Goal: Transaction & Acquisition: Purchase product/service

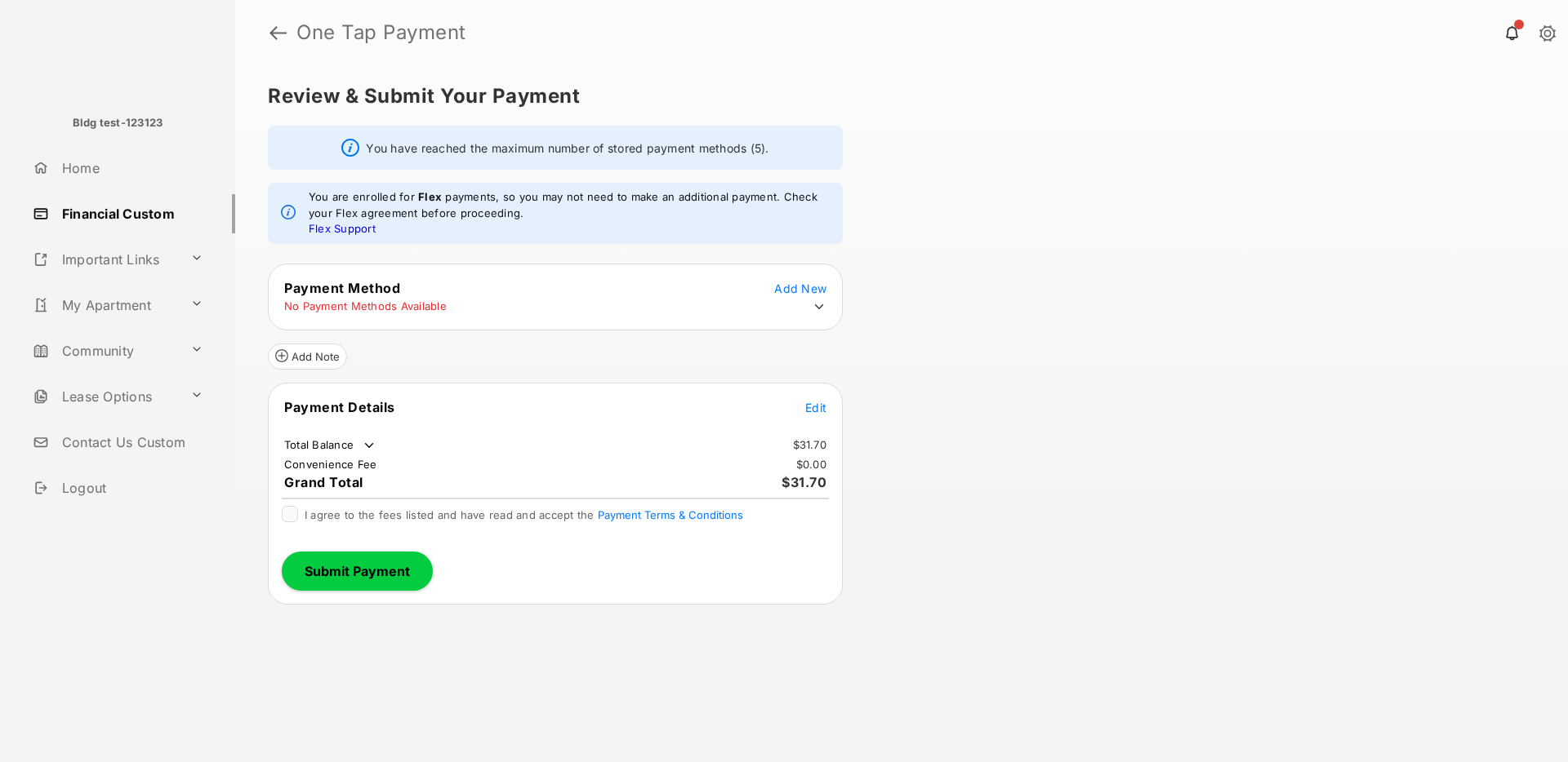
click at [809, 408] on span "Edit" at bounding box center [816, 408] width 22 height 14
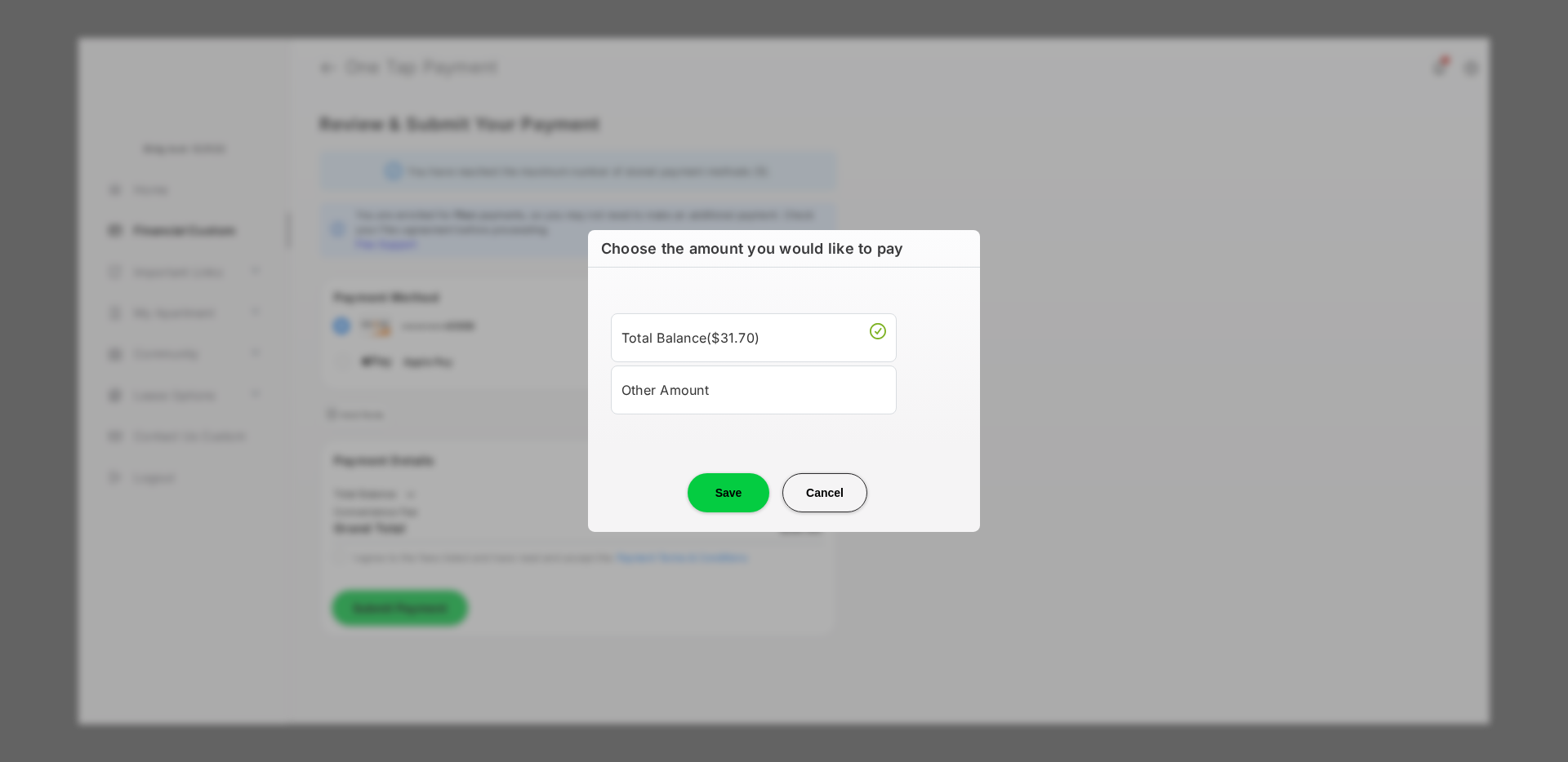
click at [735, 392] on div "Other Amount" at bounding box center [754, 391] width 265 height 28
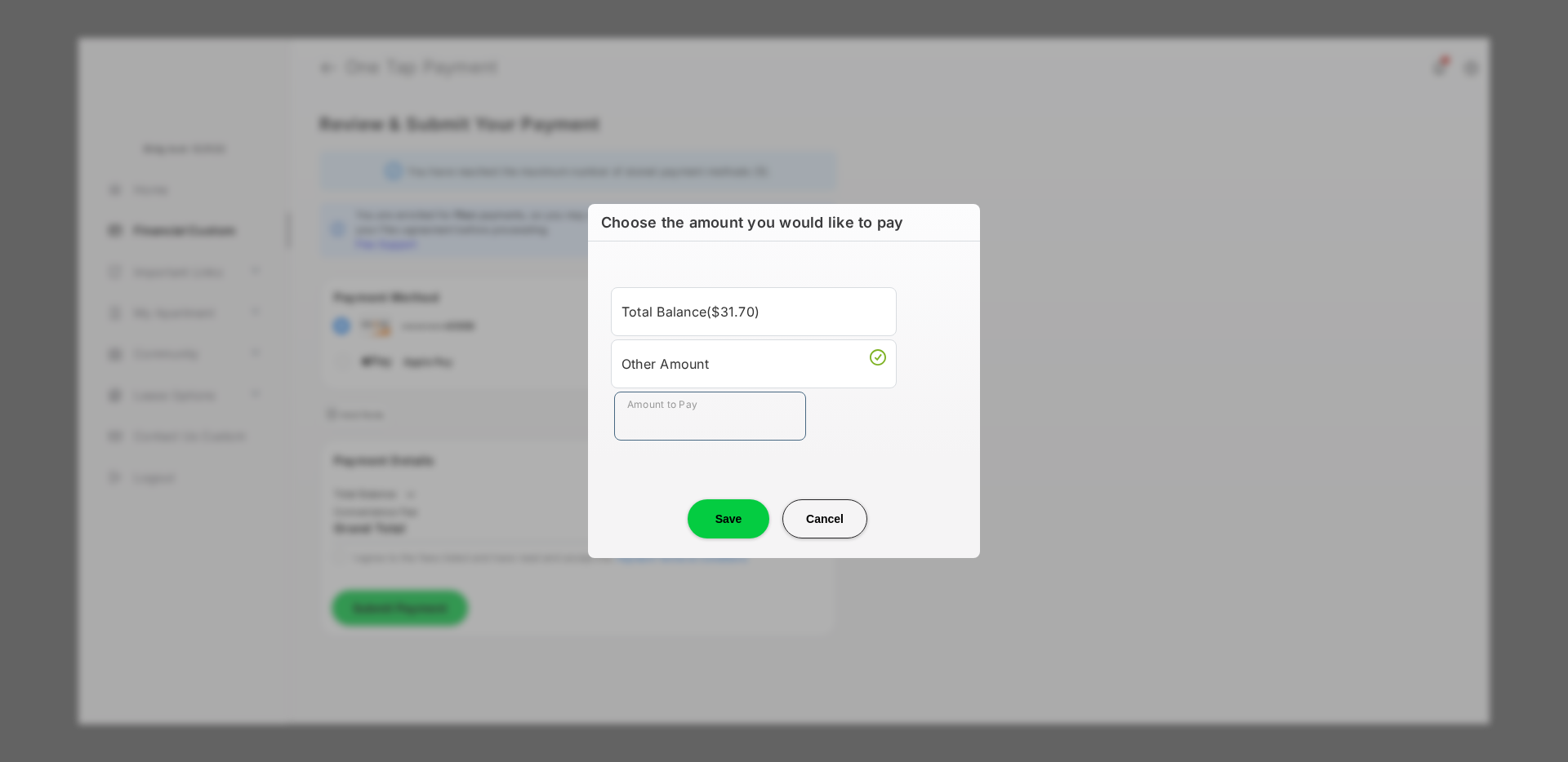
click at [698, 415] on input "Amount to Pay" at bounding box center [711, 416] width 192 height 49
type input "****"
click at [734, 528] on button "Save" at bounding box center [729, 518] width 81 height 39
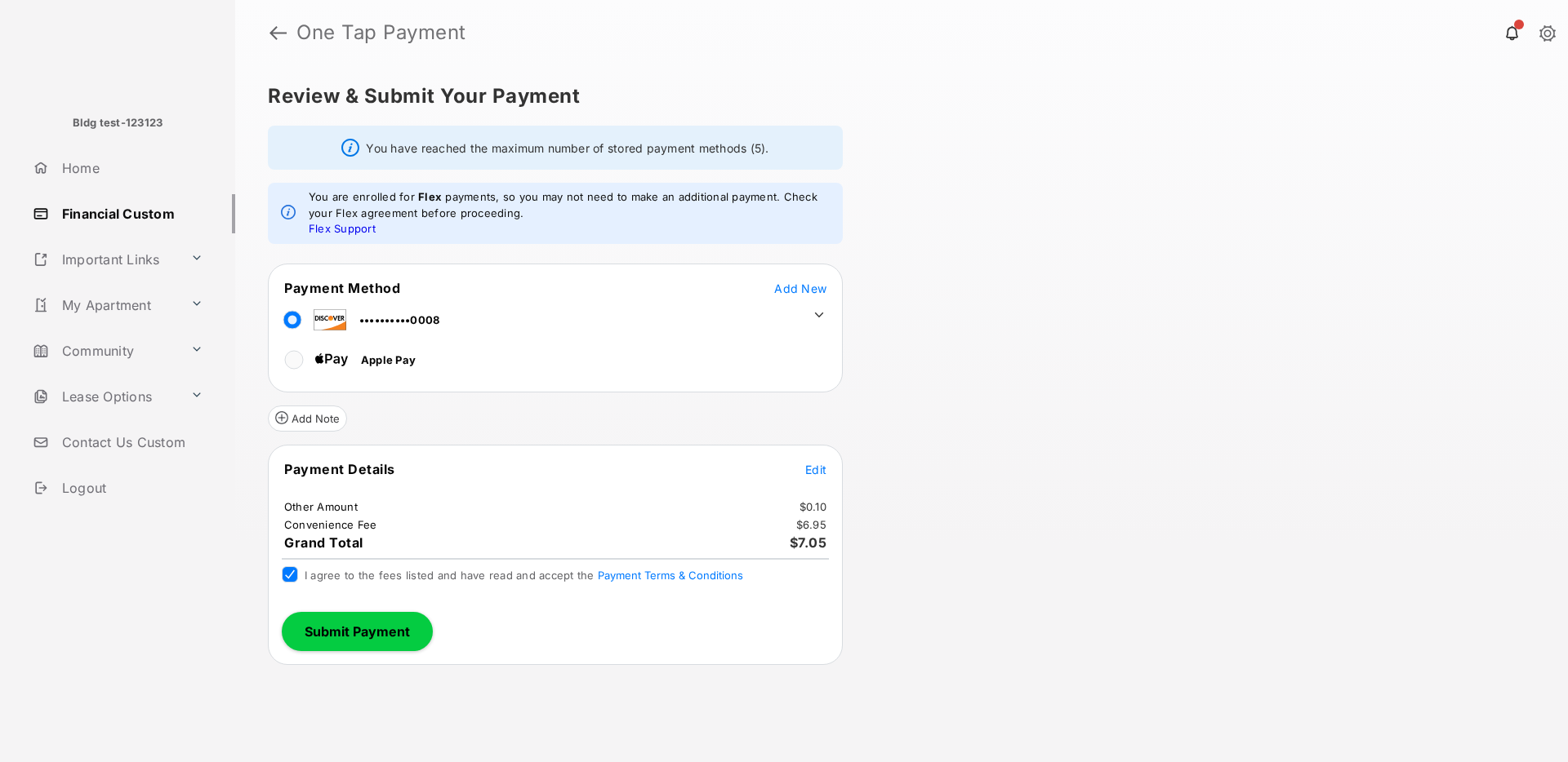
click at [330, 627] on button "Submit Payment" at bounding box center [357, 632] width 151 height 39
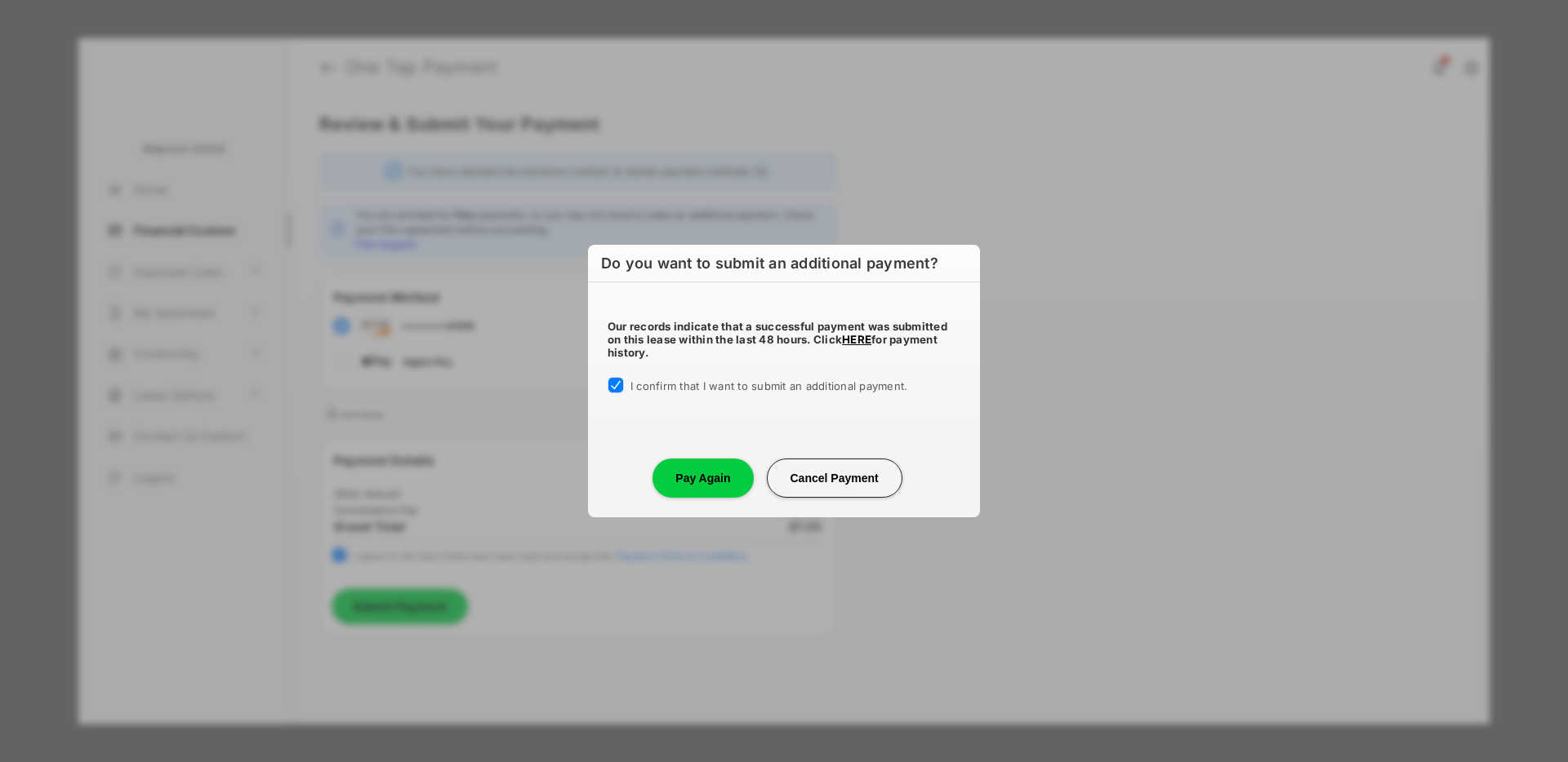
click at [692, 469] on button "Pay Again" at bounding box center [703, 478] width 100 height 39
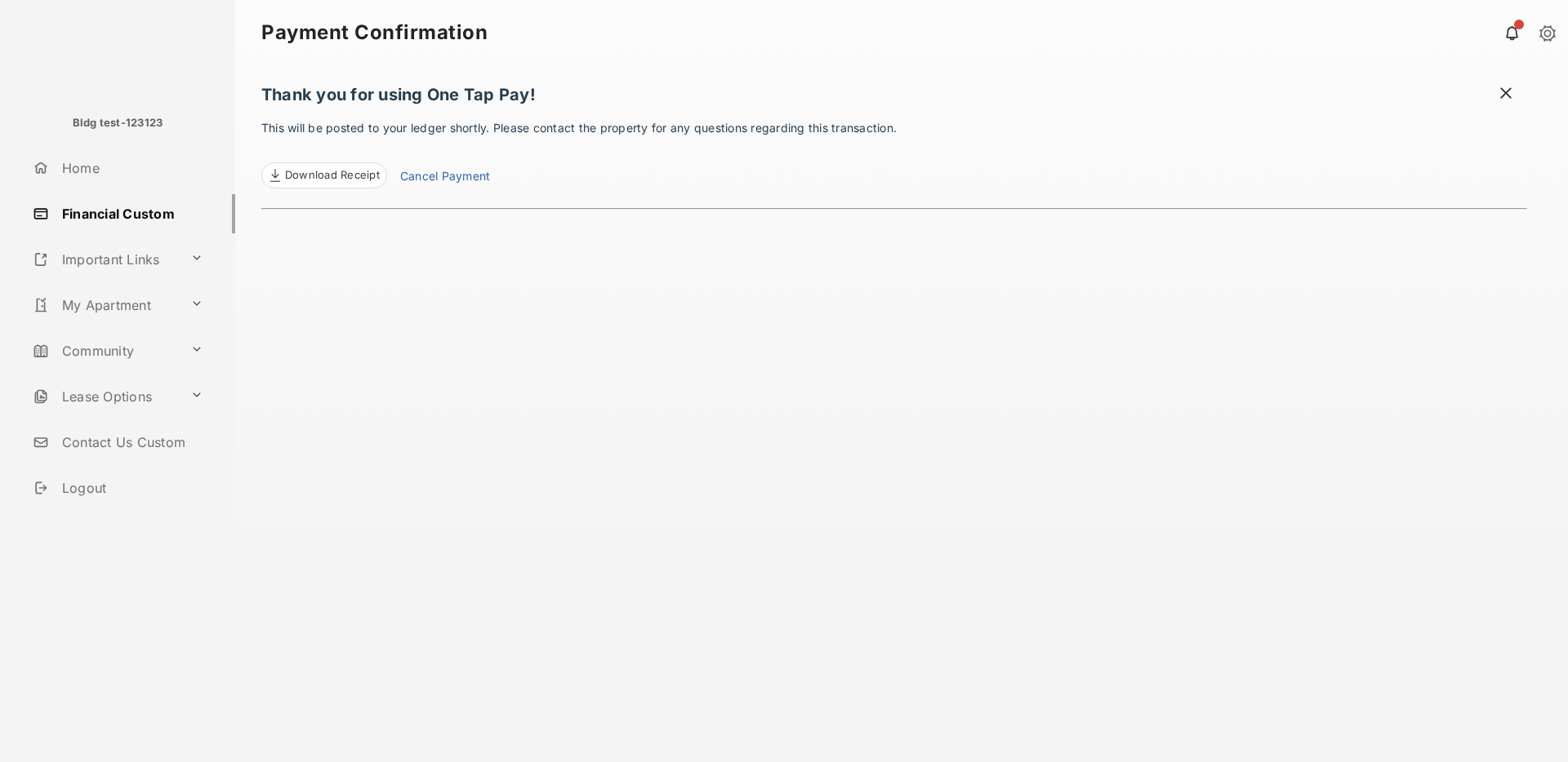
click at [462, 175] on link "Cancel Payment" at bounding box center [445, 178] width 90 height 22
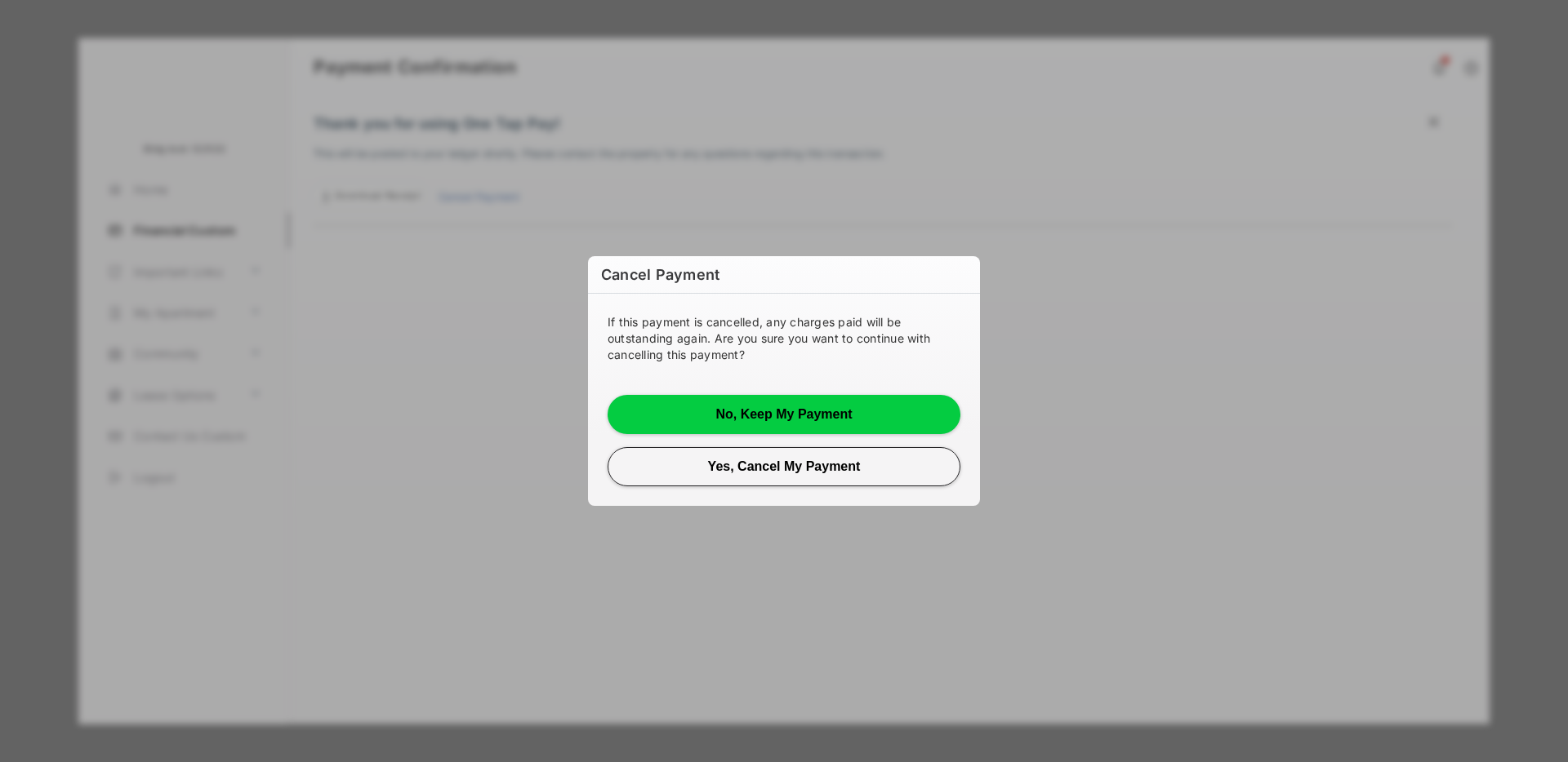
click at [819, 458] on button "Yes, Cancel My Payment" at bounding box center [784, 467] width 353 height 39
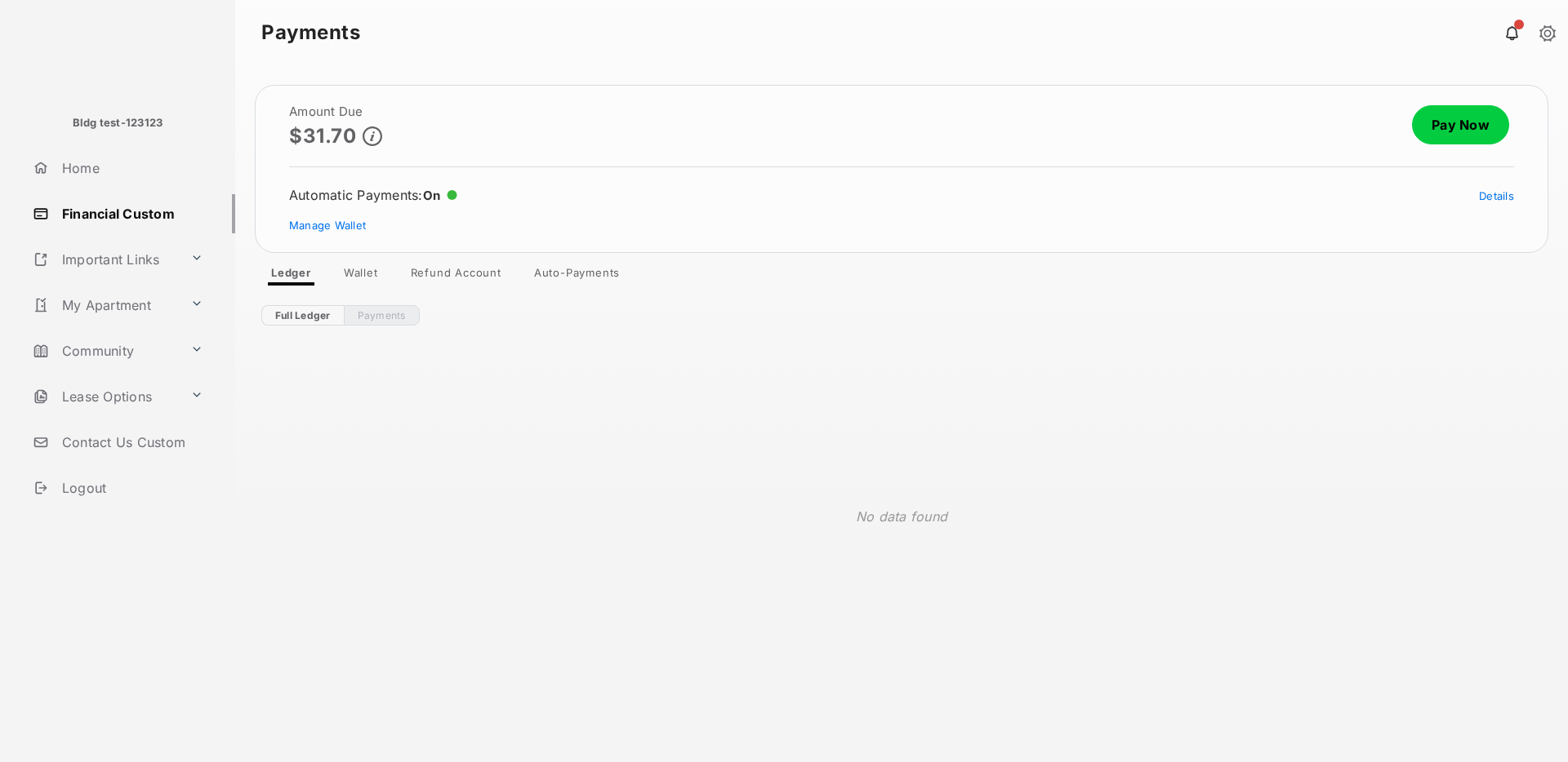
click at [315, 317] on link "Full Ledger" at bounding box center [302, 315] width 82 height 21
click at [363, 310] on link "Payments" at bounding box center [382, 315] width 76 height 21
click at [302, 311] on link "Full Ledger" at bounding box center [302, 315] width 81 height 21
click at [372, 317] on link "Payments" at bounding box center [382, 315] width 76 height 21
click at [1447, 122] on link "Pay Now" at bounding box center [1461, 124] width 97 height 39
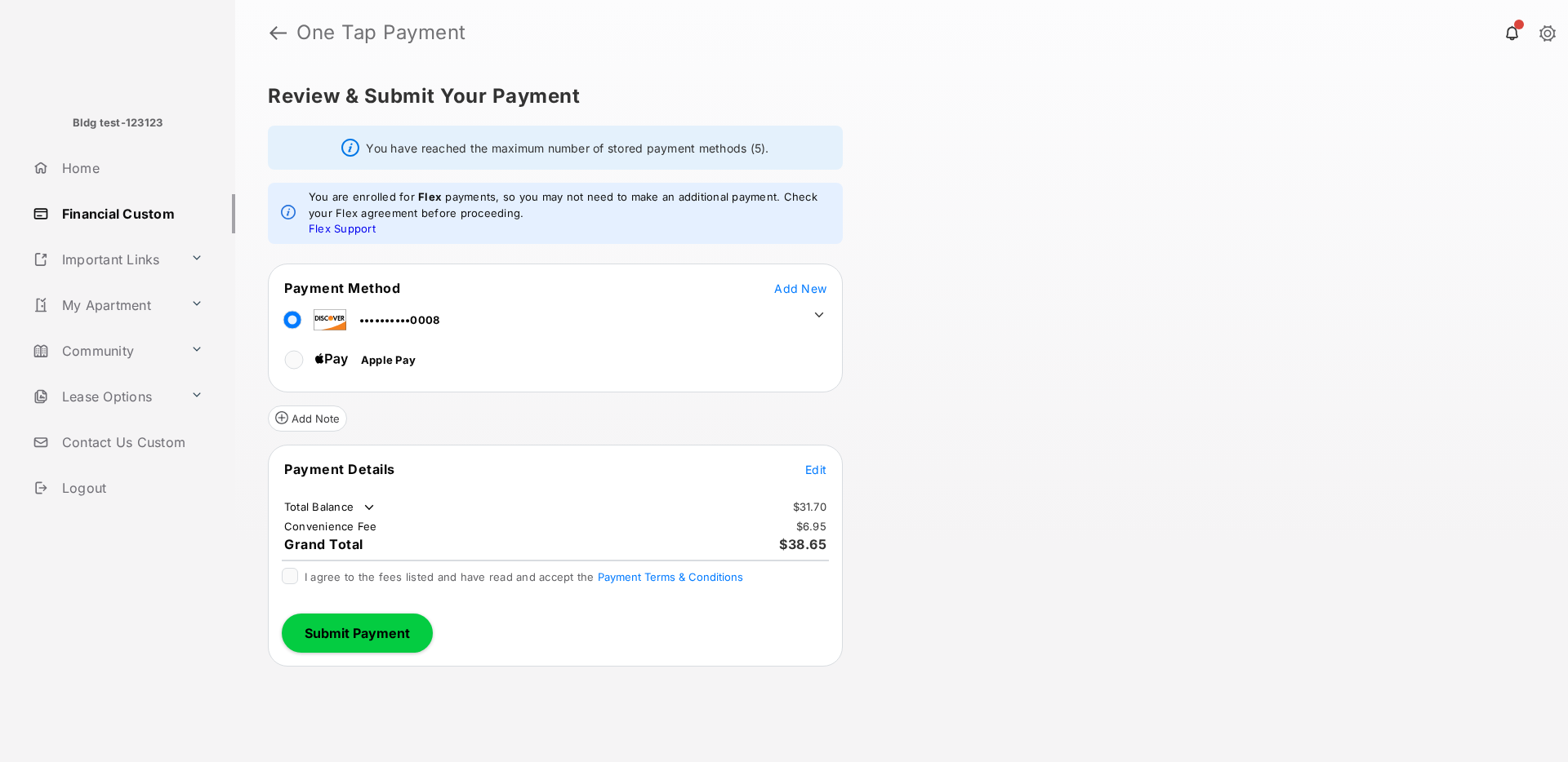
click at [811, 467] on span "Edit" at bounding box center [816, 470] width 22 height 14
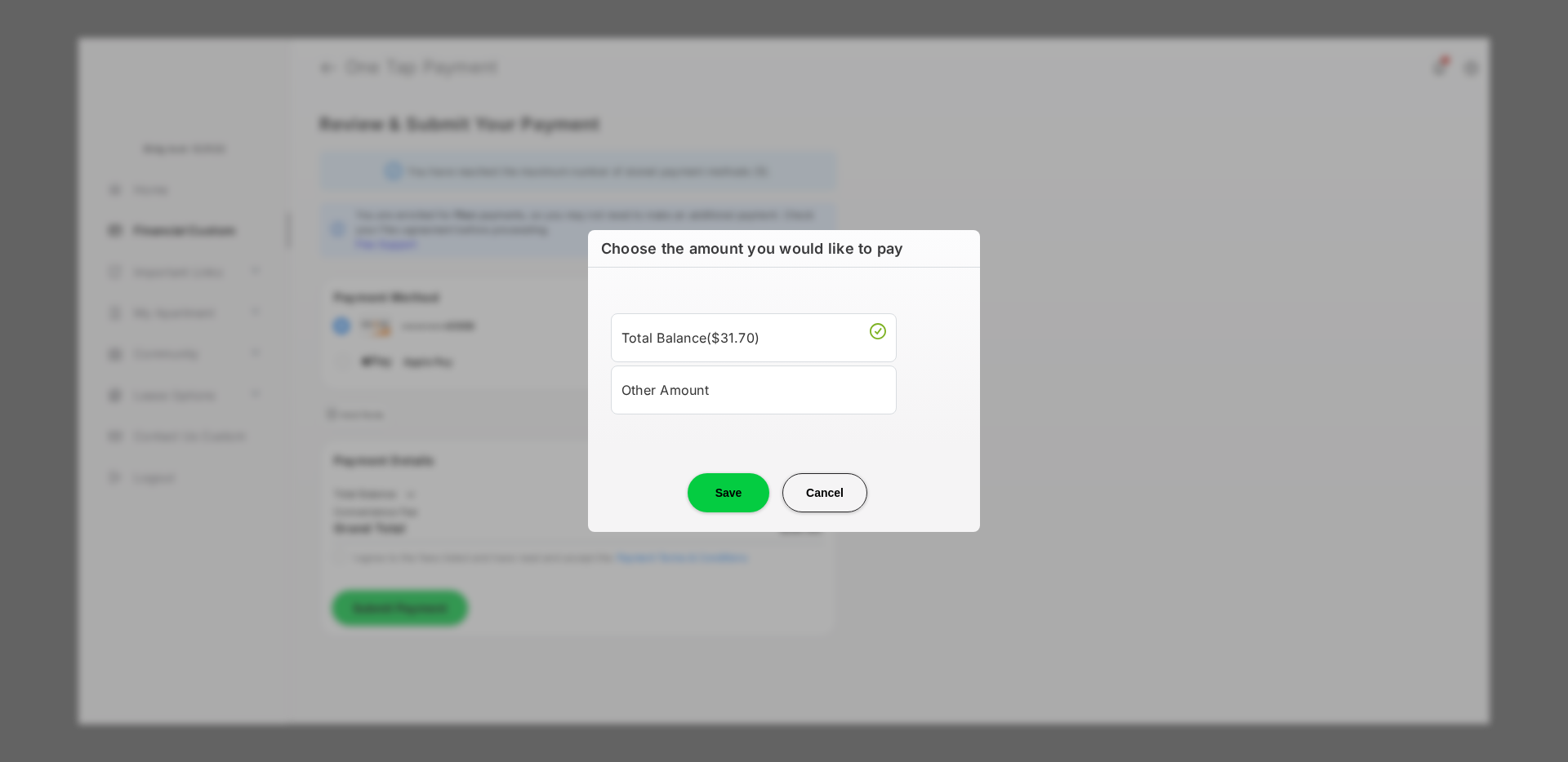
click at [720, 384] on div "Other Amount" at bounding box center [754, 391] width 265 height 28
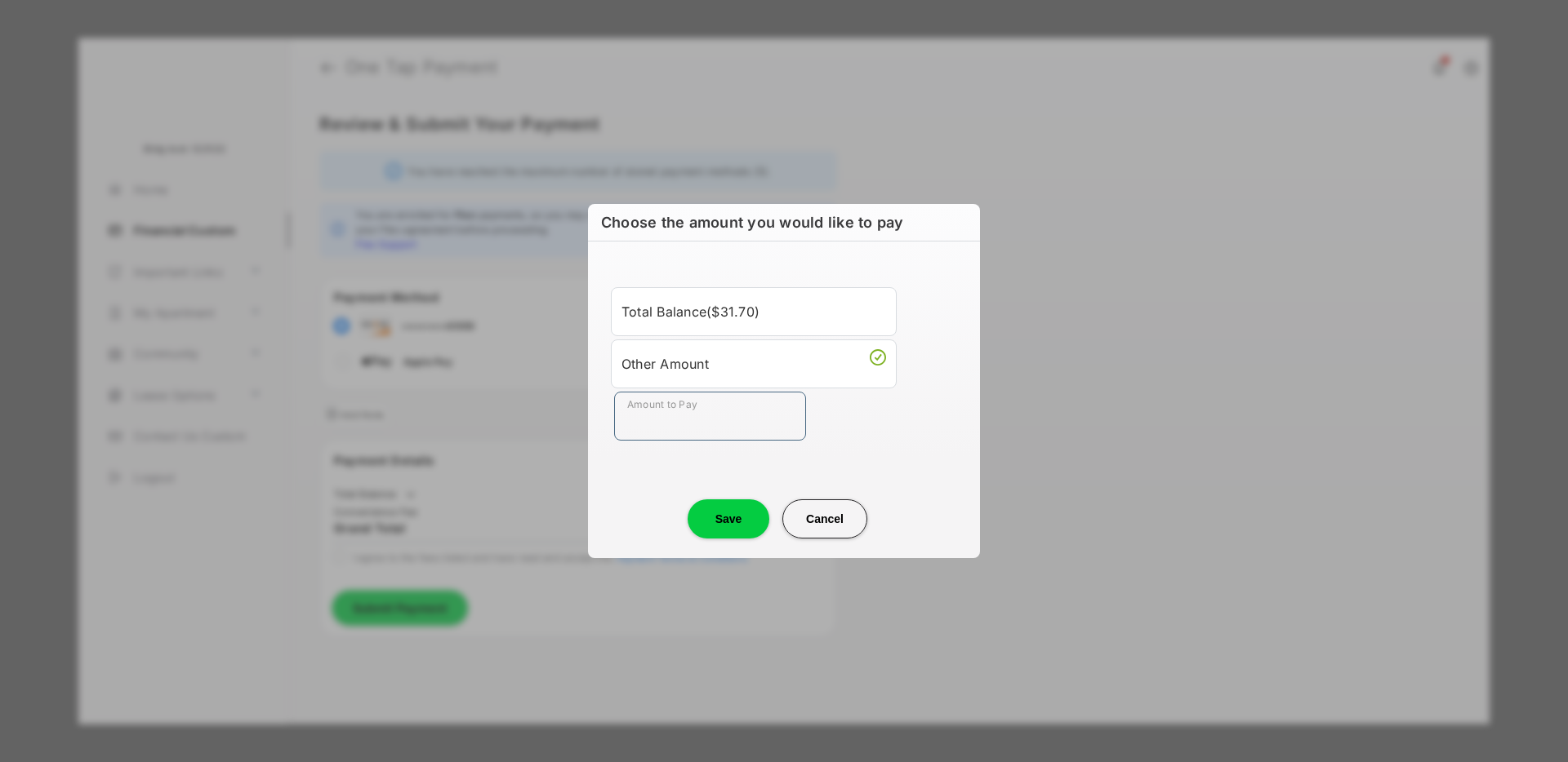
click at [688, 422] on input "Amount to Pay" at bounding box center [711, 416] width 192 height 49
type input "****"
click at [737, 528] on button "Save" at bounding box center [729, 518] width 81 height 39
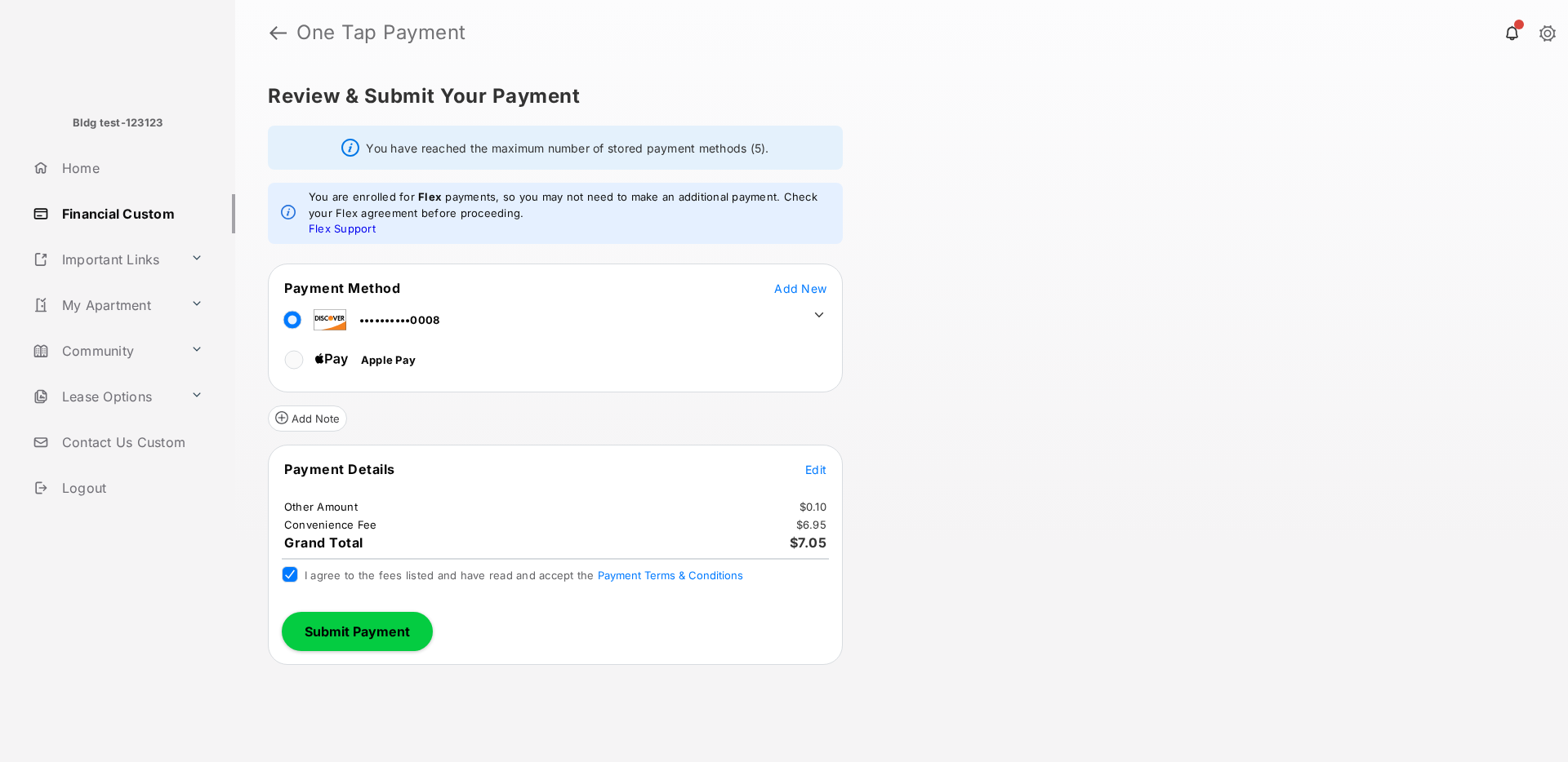
click at [318, 632] on button "Submit Payment" at bounding box center [357, 632] width 151 height 39
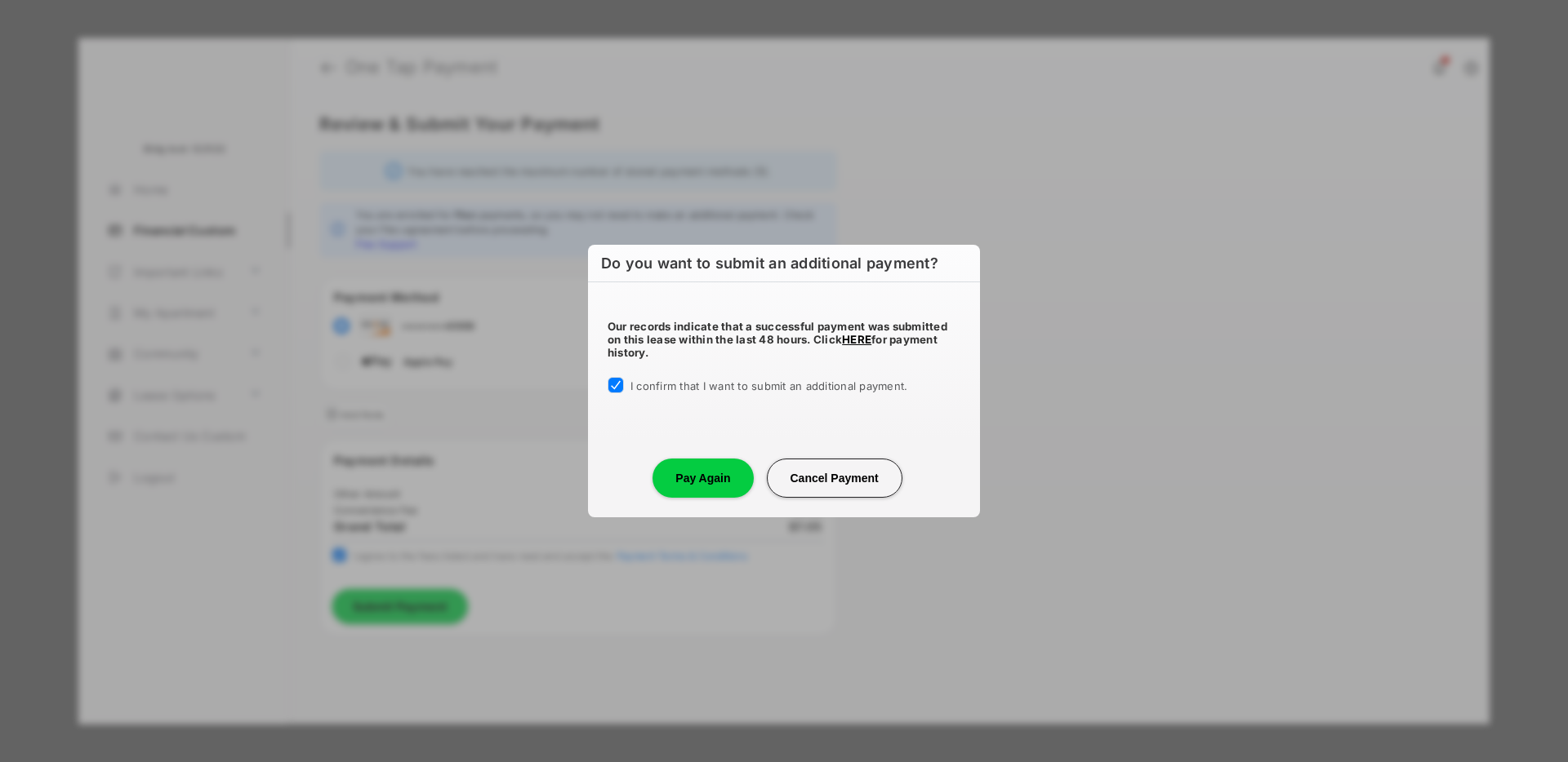
click at [691, 467] on button "Pay Again" at bounding box center [703, 478] width 100 height 39
